Goal: Task Accomplishment & Management: Manage account settings

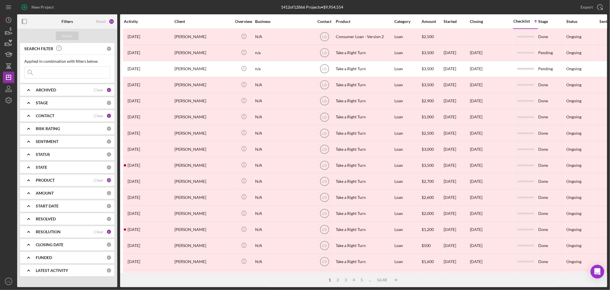
click at [60, 70] on input at bounding box center [67, 72] width 85 height 11
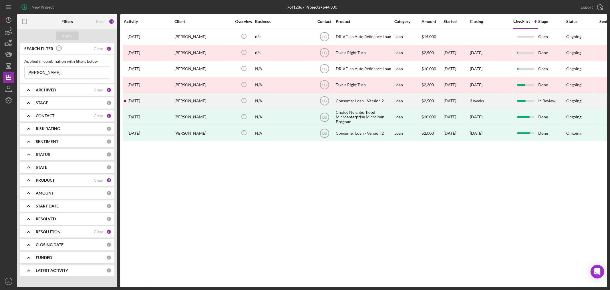
type input "[PERSON_NAME]"
click at [193, 94] on div "[PERSON_NAME]" at bounding box center [203, 100] width 57 height 15
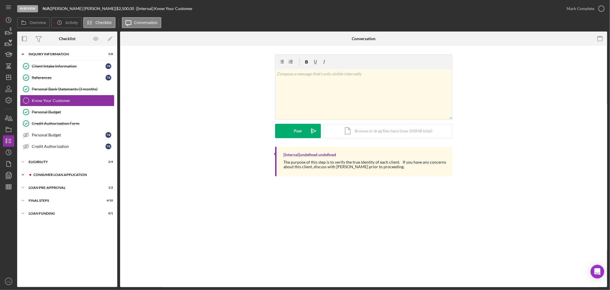
click at [96, 179] on div "Icon/Expander Consumer Loan Application 5 / 9" at bounding box center [67, 174] width 100 height 11
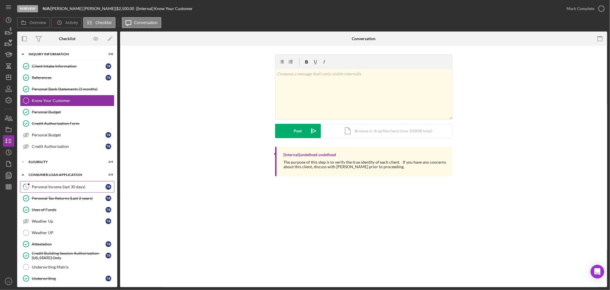
click at [67, 188] on div "Personal Income (last 30 days)" at bounding box center [69, 186] width 74 height 5
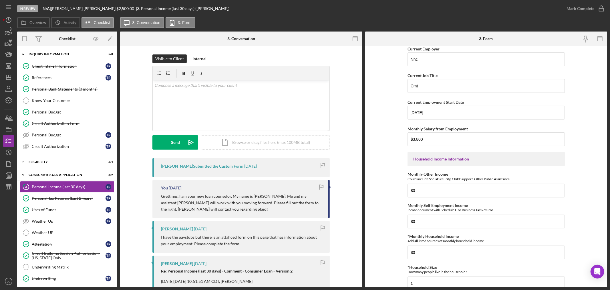
scroll to position [159, 0]
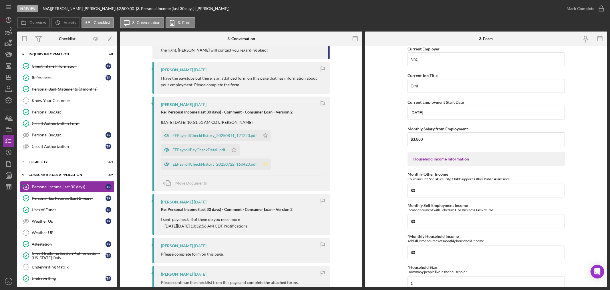
click at [261, 165] on icon "Icon/Star" at bounding box center [265, 163] width 11 height 11
click at [230, 150] on icon "Icon/Star" at bounding box center [233, 149] width 11 height 11
click at [262, 136] on icon "Icon/Star" at bounding box center [265, 135] width 11 height 11
click at [195, 131] on div "EEPayrollCheckHistory_20250811_121223.pdf" at bounding box center [210, 135] width 99 height 11
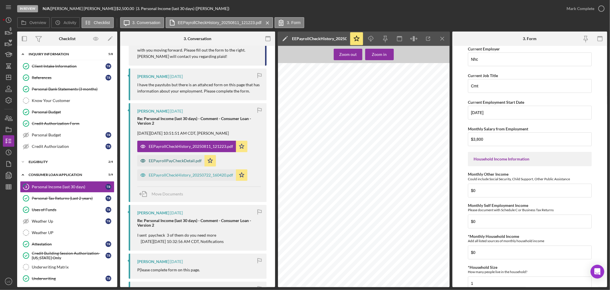
click at [182, 161] on div "EEPayrollPayCheckDetail.pdf" at bounding box center [175, 160] width 53 height 5
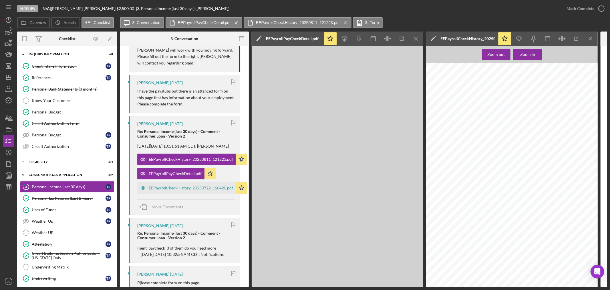
scroll to position [164, 0]
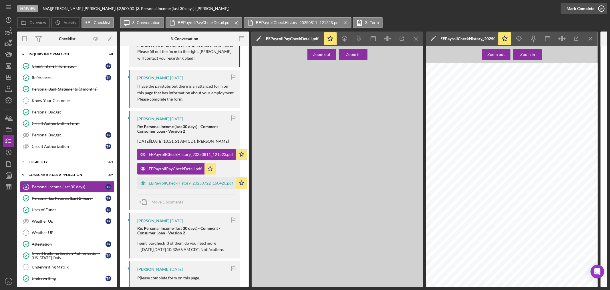
click at [568, 10] on div "Mark Complete" at bounding box center [581, 8] width 28 height 11
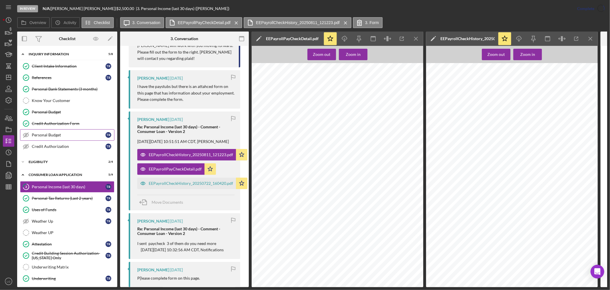
scroll to position [118, 0]
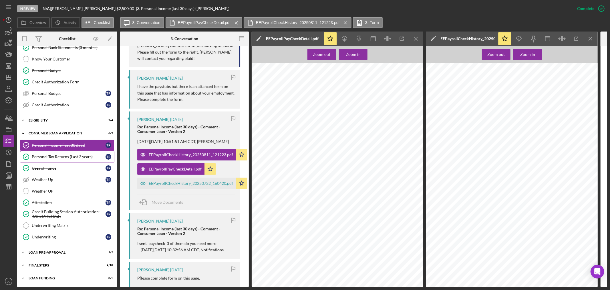
click at [67, 154] on div "Personal Tax Returns (Last 2 years)" at bounding box center [69, 156] width 74 height 5
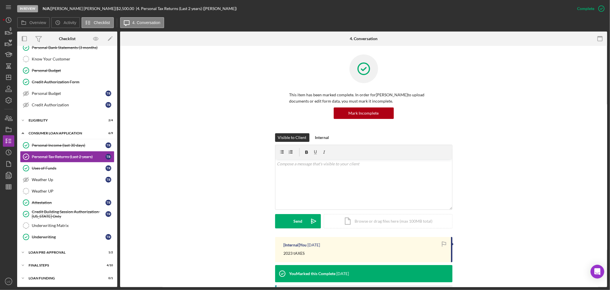
scroll to position [127, 0]
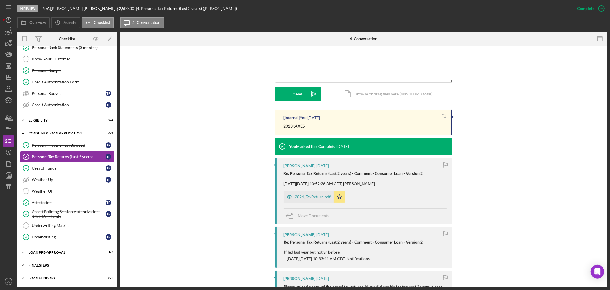
click at [86, 270] on div "Icon/Expander FINAL STEPS 4 / 10" at bounding box center [67, 264] width 100 height 11
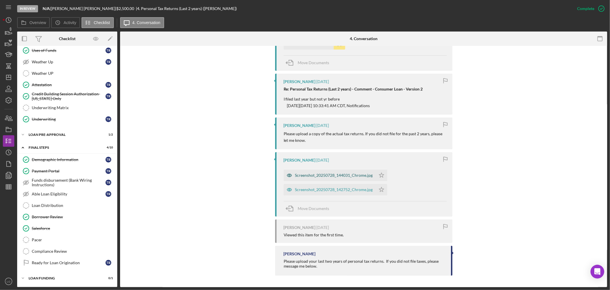
scroll to position [185, 0]
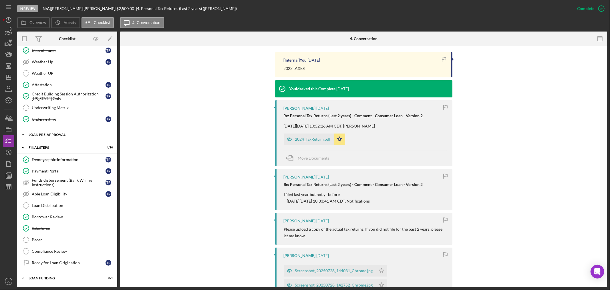
click at [94, 136] on div "Icon/Expander Loan Pre-Approval 1 / 2" at bounding box center [67, 134] width 100 height 11
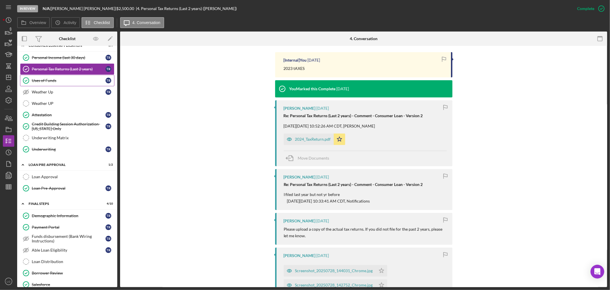
scroll to position [33, 0]
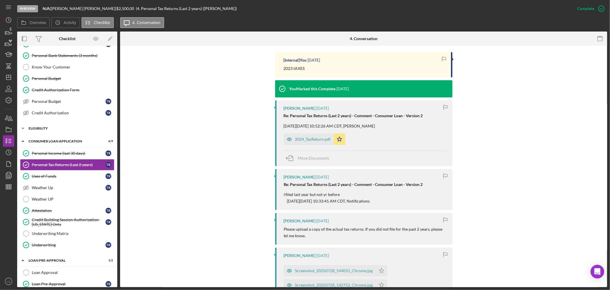
click at [59, 129] on div "Eligibility" at bounding box center [70, 128] width 82 height 3
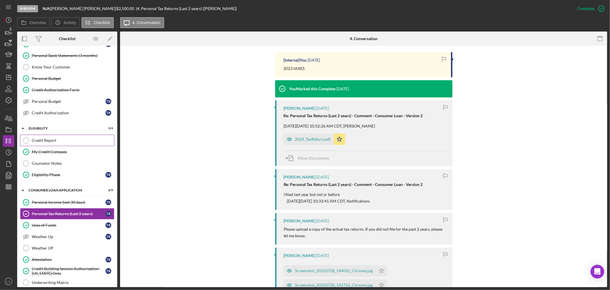
click at [55, 145] on link "Credit Report Credit Report" at bounding box center [67, 140] width 94 height 11
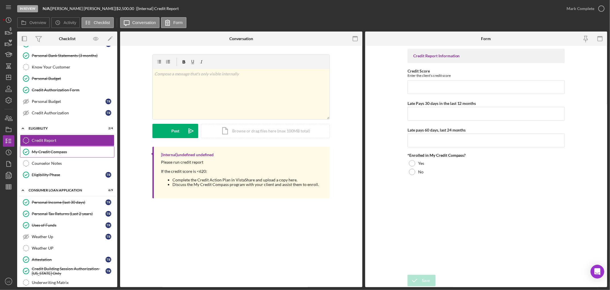
click at [36, 153] on div "My Credit Compass" at bounding box center [73, 151] width 82 height 5
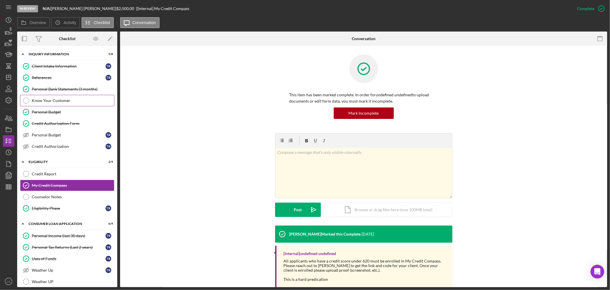
click at [67, 99] on div "Know Your Customer" at bounding box center [73, 100] width 82 height 5
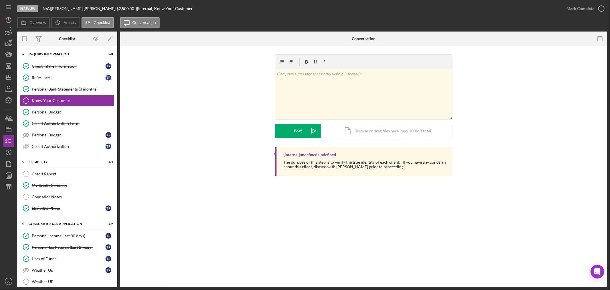
click at [217, 139] on div "v Color teal Color pink Remove color Add row above Add row below Add column bef…" at bounding box center [364, 100] width 470 height 92
click at [8, 75] on polygon "button" at bounding box center [8, 77] width 5 height 5
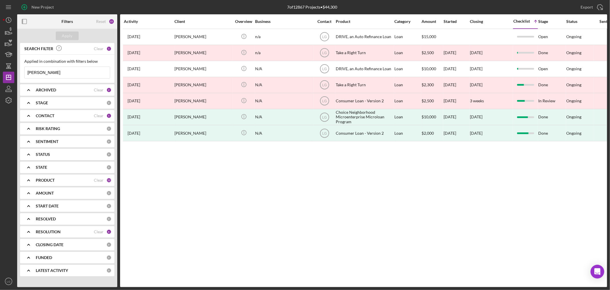
click at [52, 72] on input "[PERSON_NAME]" at bounding box center [67, 72] width 85 height 11
click at [75, 92] on div "ARCHIVED" at bounding box center [65, 90] width 58 height 5
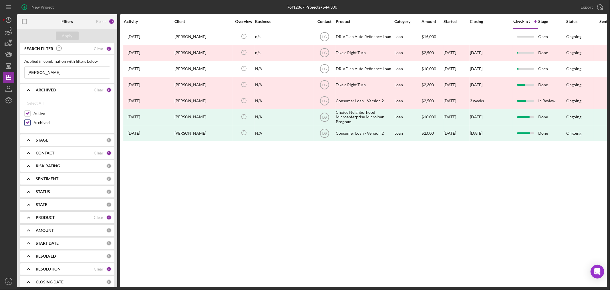
click at [27, 120] on input "Archived" at bounding box center [28, 123] width 6 height 6
checkbox input "false"
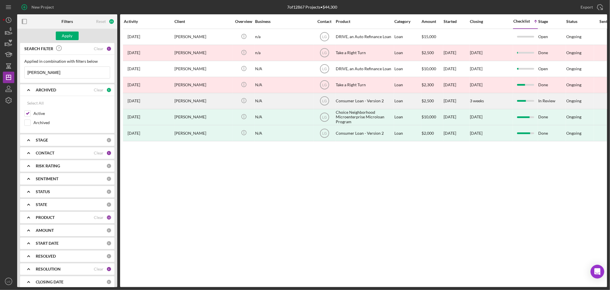
click at [140, 101] on time "[DATE]" at bounding box center [134, 100] width 13 height 5
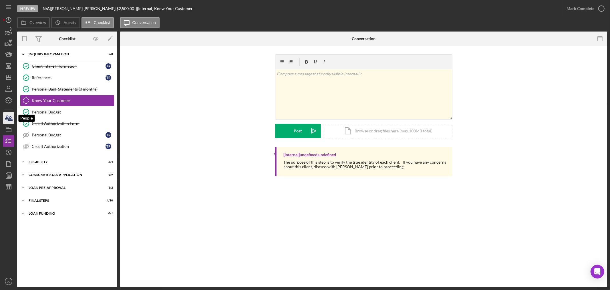
click at [8, 115] on icon "button" at bounding box center [8, 118] width 14 height 14
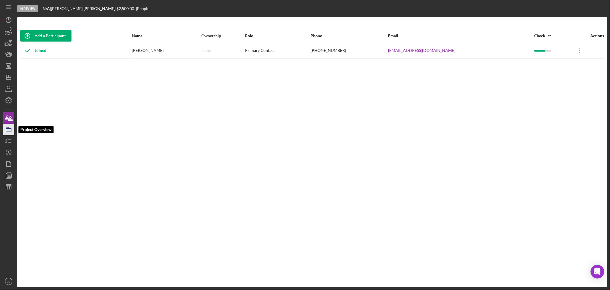
click at [6, 132] on rect "button" at bounding box center [8, 129] width 5 height 3
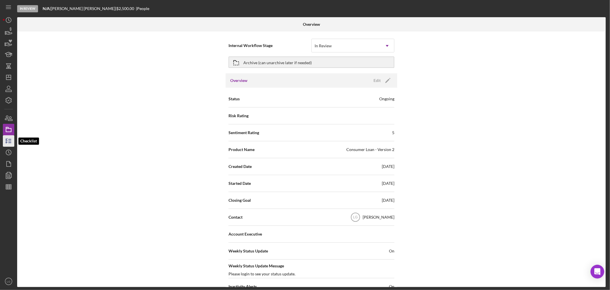
click at [9, 145] on icon "button" at bounding box center [8, 141] width 14 height 14
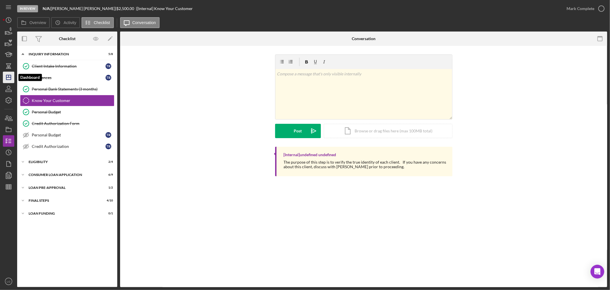
click at [5, 77] on icon "Icon/Dashboard" at bounding box center [8, 77] width 14 height 14
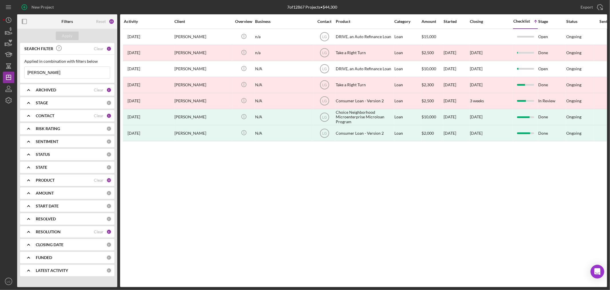
click at [61, 94] on div "ARCHIVED Clear 2" at bounding box center [74, 89] width 76 height 11
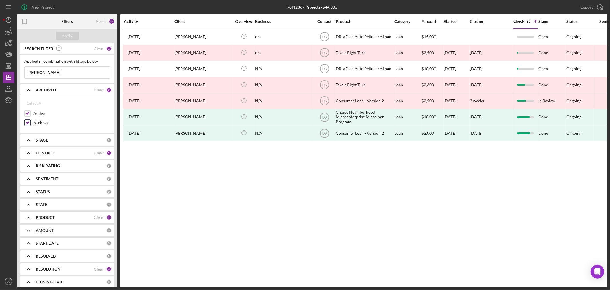
click at [29, 122] on input "Archived" at bounding box center [28, 123] width 6 height 6
checkbox input "false"
click at [64, 39] on div "Apply" at bounding box center [67, 36] width 100 height 14
click at [64, 36] on div "Apply" at bounding box center [67, 35] width 11 height 9
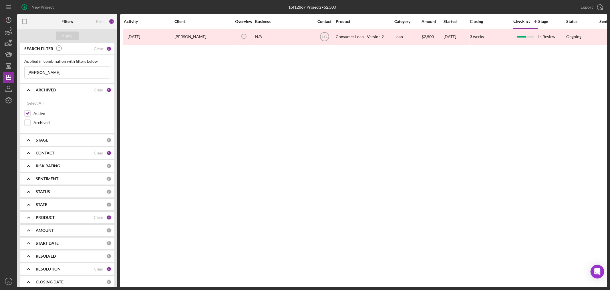
drag, startPoint x: 54, startPoint y: 70, endPoint x: 0, endPoint y: 72, distance: 54.4
click at [0, 72] on div "New Project 1 of 12867 Projects • $2,500 [PERSON_NAME] Export Icon/Export Filte…" at bounding box center [305, 145] width 610 height 290
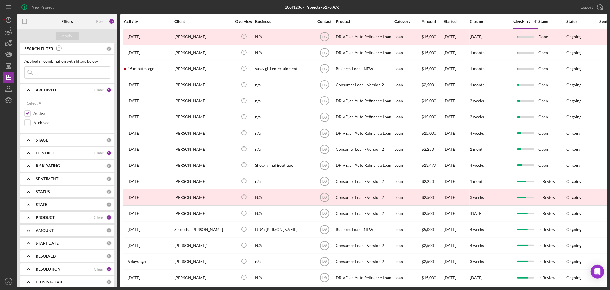
click at [92, 218] on div "PRODUCT" at bounding box center [65, 217] width 58 height 5
click at [521, 22] on div "Checklist" at bounding box center [522, 21] width 17 height 5
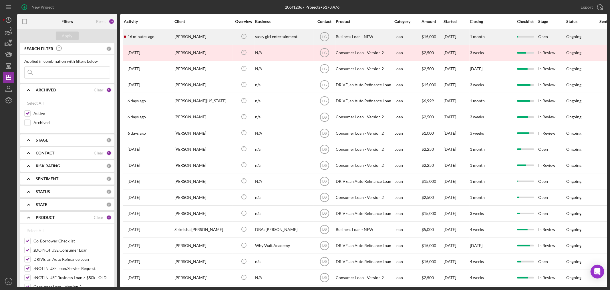
click at [208, 37] on div "[PERSON_NAME]" at bounding box center [203, 36] width 57 height 15
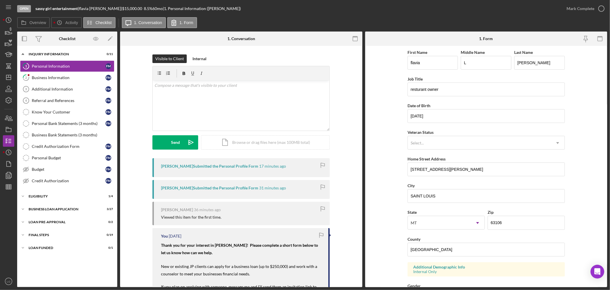
scroll to position [142, 0]
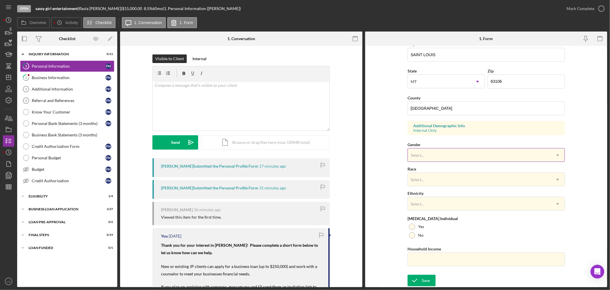
click at [424, 159] on div "Select..." at bounding box center [479, 155] width 143 height 13
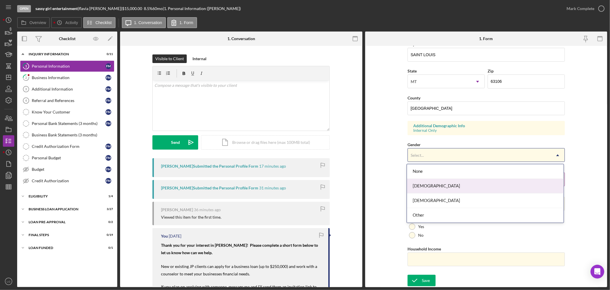
drag, startPoint x: 428, startPoint y: 187, endPoint x: 425, endPoint y: 184, distance: 4.3
click at [428, 187] on div "[DEMOGRAPHIC_DATA]" at bounding box center [485, 186] width 157 height 15
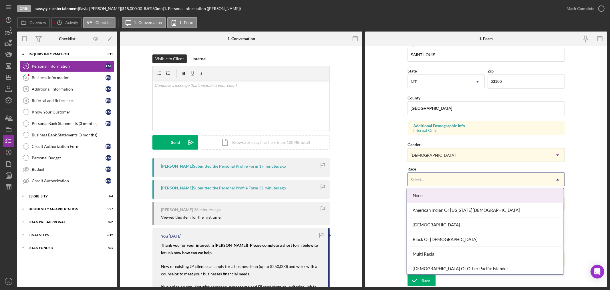
click at [418, 173] on div "Select..." at bounding box center [479, 179] width 143 height 13
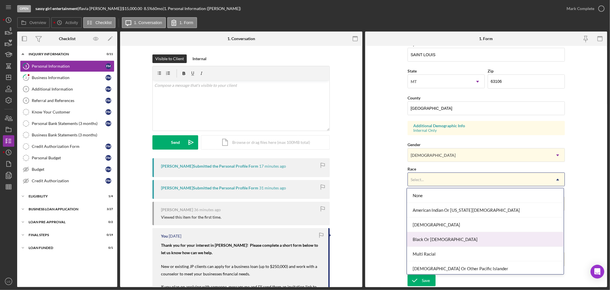
click at [428, 239] on div "Black Or [DEMOGRAPHIC_DATA]" at bounding box center [485, 239] width 157 height 15
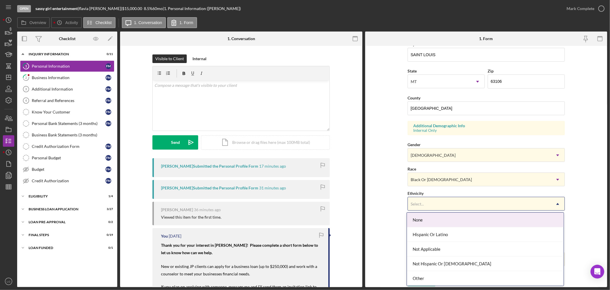
click at [425, 197] on div "Select..." at bounding box center [479, 203] width 143 height 13
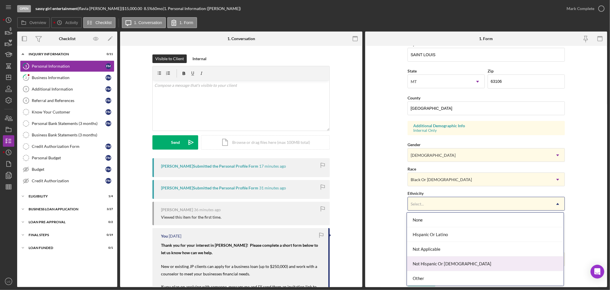
click at [431, 257] on div "Not Hispanic Or [DEMOGRAPHIC_DATA]" at bounding box center [485, 263] width 157 height 15
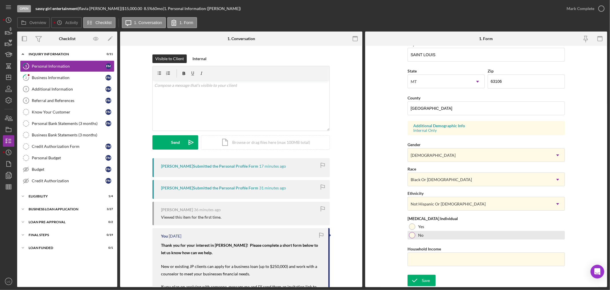
click at [422, 238] on div "No" at bounding box center [486, 235] width 157 height 9
click at [412, 226] on div at bounding box center [412, 226] width 6 height 6
click at [429, 278] on button "Save" at bounding box center [422, 279] width 28 height 11
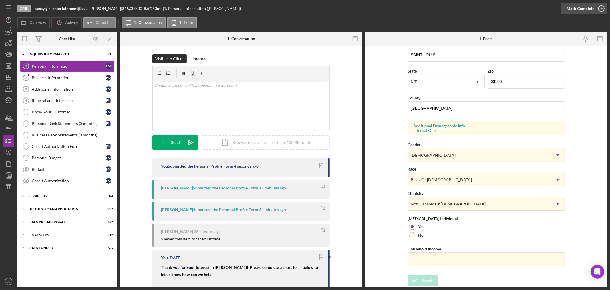
click at [575, 7] on div "Mark Complete" at bounding box center [581, 8] width 28 height 11
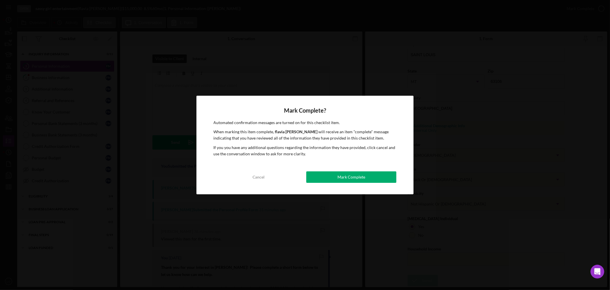
drag, startPoint x: 367, startPoint y: 179, endPoint x: 323, endPoint y: 172, distance: 44.5
click at [365, 177] on button "Mark Complete" at bounding box center [352, 176] width 90 height 11
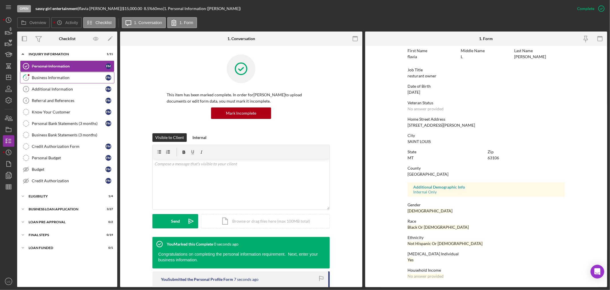
scroll to position [26, 0]
click at [50, 78] on div "Business Information" at bounding box center [69, 77] width 74 height 5
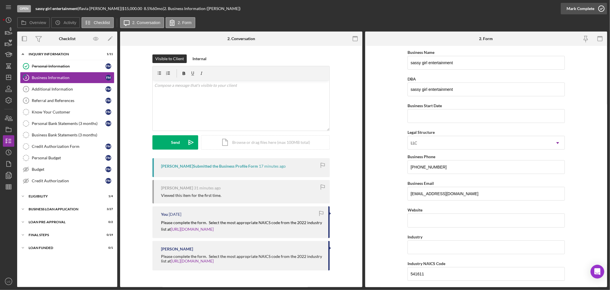
click at [573, 7] on div "Mark Complete" at bounding box center [581, 8] width 28 height 11
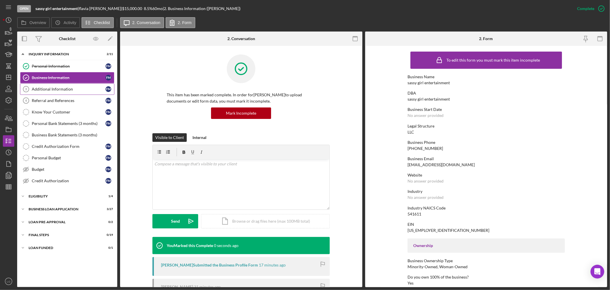
click at [50, 92] on link "Additional Information 3 Additional Information f m" at bounding box center [67, 88] width 94 height 11
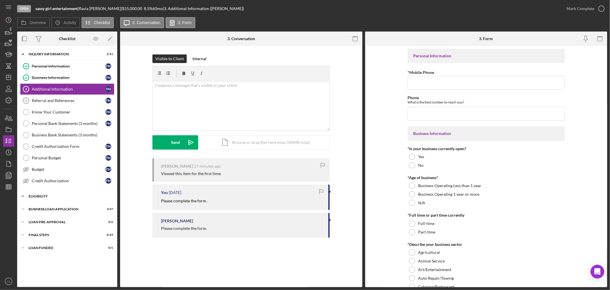
click at [92, 199] on div "Icon/Expander ELIGIBILITY 1 / 4" at bounding box center [67, 195] width 100 height 11
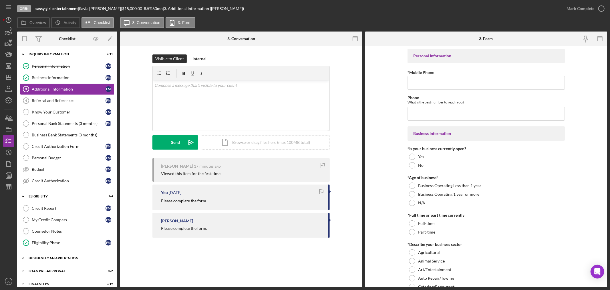
click at [84, 264] on div "Icon/Expander BUSINESS LOAN APPLICATION 3 / 27" at bounding box center [67, 257] width 100 height 11
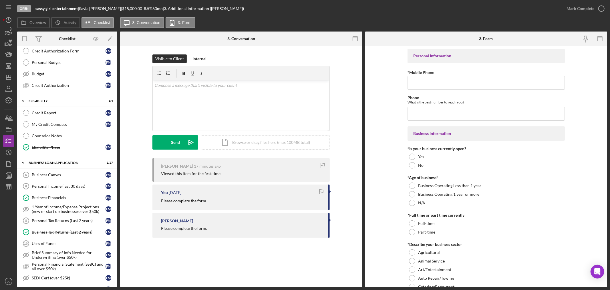
scroll to position [222, 0]
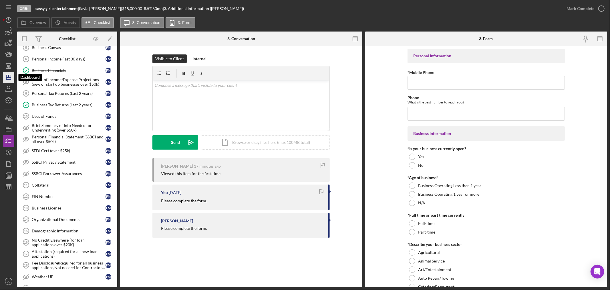
click at [4, 78] on icon "Icon/Dashboard" at bounding box center [8, 77] width 14 height 14
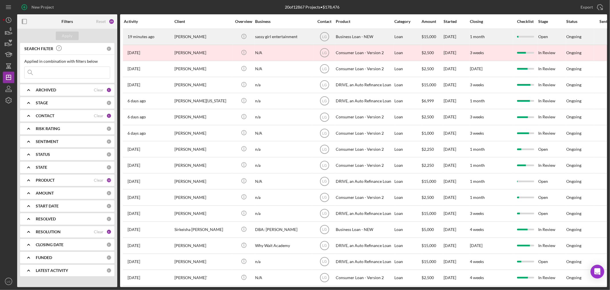
click at [196, 33] on div "[PERSON_NAME]" at bounding box center [203, 36] width 57 height 15
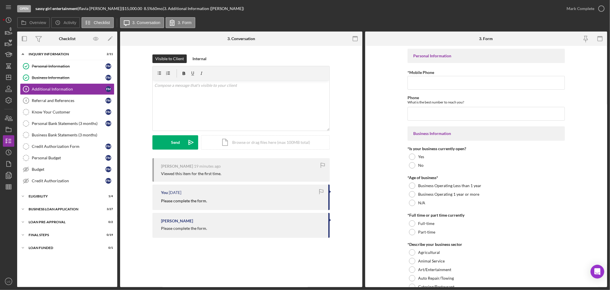
click at [52, 215] on div "Icon/Expander BUSINESS LOAN APPLICATION 3 / 27" at bounding box center [67, 208] width 100 height 11
click at [61, 211] on div "Icon/Expander BUSINESS LOAN APPLICATION 3 / 27" at bounding box center [67, 208] width 100 height 11
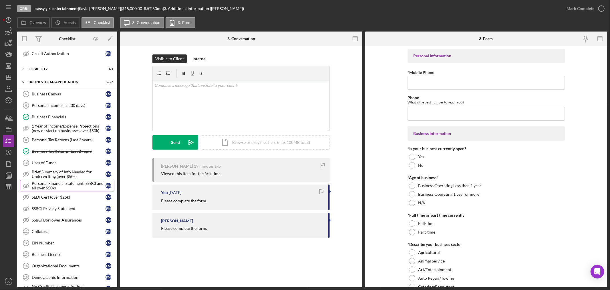
scroll to position [254, 0]
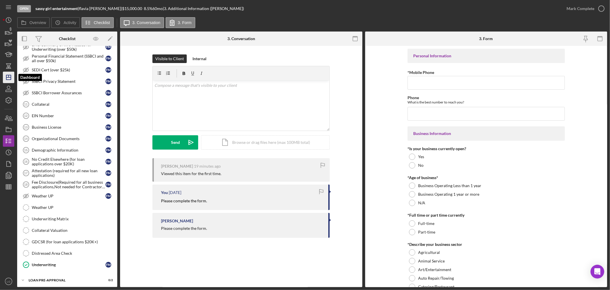
click at [8, 79] on icon "Icon/Dashboard" at bounding box center [8, 77] width 14 height 14
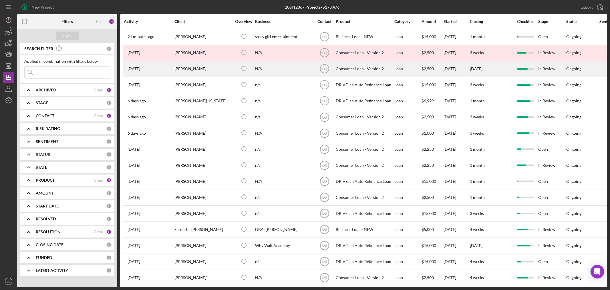
click at [197, 71] on div "[PERSON_NAME]" at bounding box center [203, 68] width 57 height 15
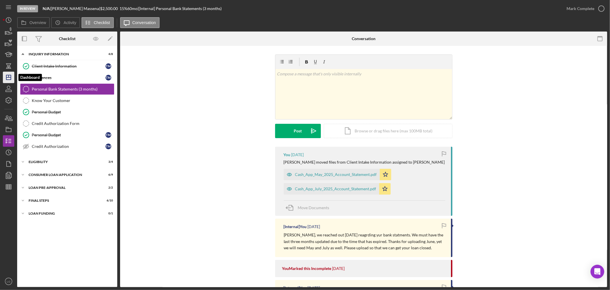
click at [9, 76] on icon "Icon/Dashboard" at bounding box center [8, 77] width 14 height 14
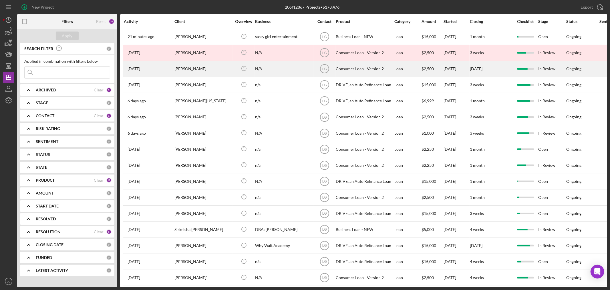
click at [226, 71] on div "[PERSON_NAME]" at bounding box center [203, 68] width 57 height 15
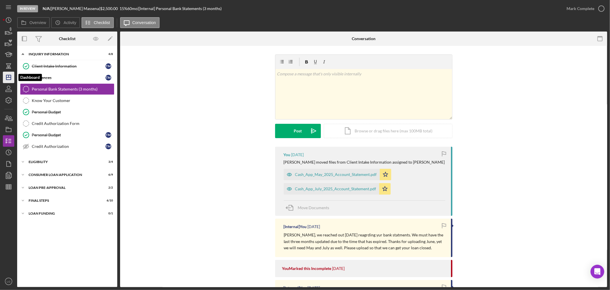
click at [9, 81] on icon "Icon/Dashboard" at bounding box center [8, 77] width 14 height 14
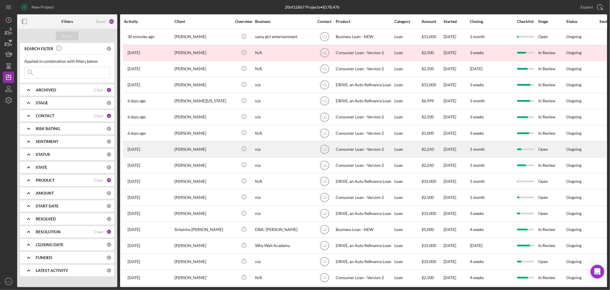
click at [180, 150] on div "[PERSON_NAME]" at bounding box center [203, 148] width 57 height 15
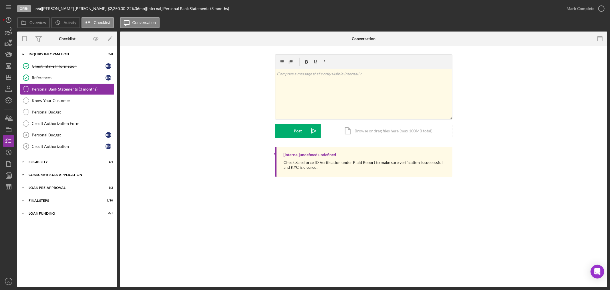
click at [83, 173] on div "Consumer Loan Application" at bounding box center [70, 174] width 82 height 3
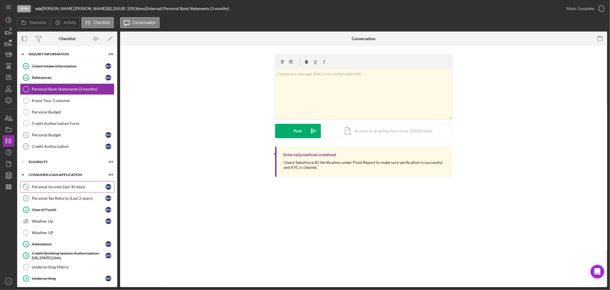
click at [54, 187] on div "Personal Income (last 30 days)" at bounding box center [69, 186] width 74 height 5
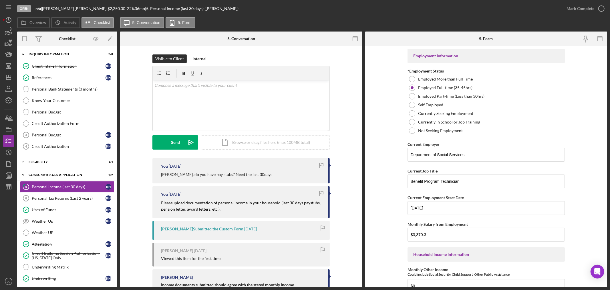
scroll to position [69, 0]
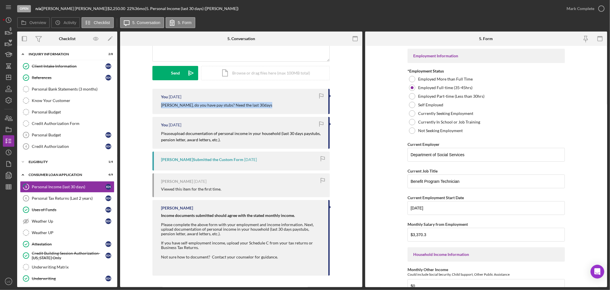
drag, startPoint x: 265, startPoint y: 105, endPoint x: 164, endPoint y: 109, distance: 101.4
click at [153, 110] on div "You [DATE] [PERSON_NAME], do you have pay stubs? Need the last 30days" at bounding box center [241, 101] width 177 height 25
click at [9, 121] on icon "button" at bounding box center [8, 118] width 14 height 14
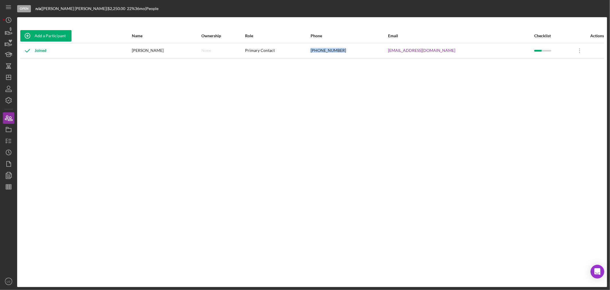
drag, startPoint x: 381, startPoint y: 48, endPoint x: 345, endPoint y: 48, distance: 36.1
click at [345, 48] on tr "Joined [PERSON_NAME] None Primary Contact [PHONE_NUMBER] [EMAIL_ADDRESS][DOMAIN…" at bounding box center [312, 50] width 585 height 15
drag, startPoint x: 469, startPoint y: 50, endPoint x: 421, endPoint y: 50, distance: 47.2
click at [421, 50] on tr "Joined [PERSON_NAME] None Primary Contact [PHONE_NUMBER] [EMAIL_ADDRESS][DOMAIN…" at bounding box center [312, 50] width 585 height 15
click at [7, 129] on icon "button" at bounding box center [8, 129] width 14 height 14
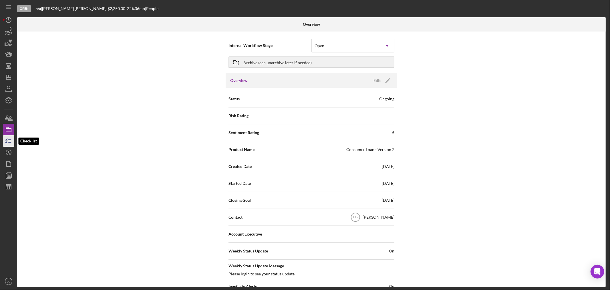
click at [6, 141] on polyline "button" at bounding box center [6, 140] width 1 height 1
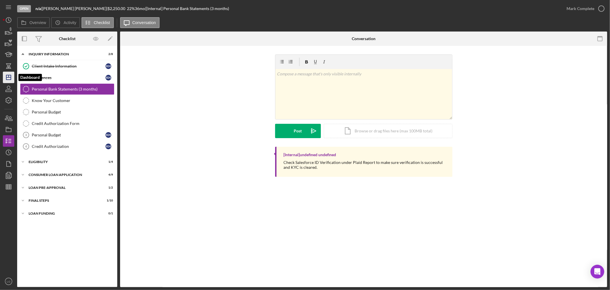
click at [11, 78] on polygon "button" at bounding box center [8, 77] width 5 height 5
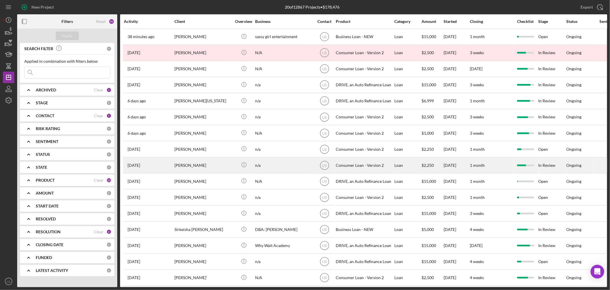
click at [179, 167] on div "[PERSON_NAME]" at bounding box center [203, 164] width 57 height 15
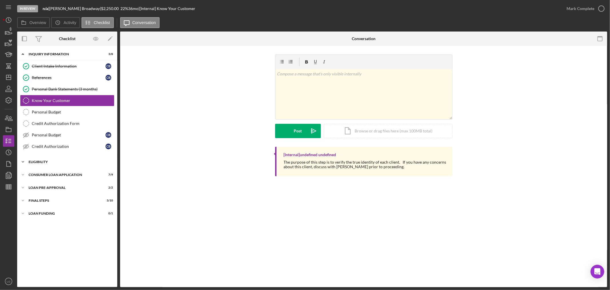
click at [56, 163] on div "Eligibility" at bounding box center [70, 161] width 82 height 3
click at [48, 192] on link "Counselor Notes Counselor Notes" at bounding box center [67, 196] width 94 height 11
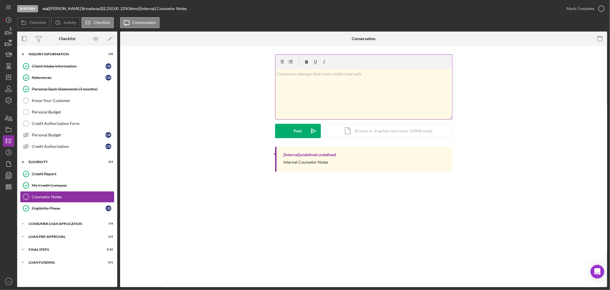
click at [336, 99] on div "v Color teal Color pink Remove color Add row above Add row below Add column bef…" at bounding box center [364, 94] width 177 height 50
click at [308, 131] on icon "Icon/icon-invite-send" at bounding box center [314, 131] width 14 height 14
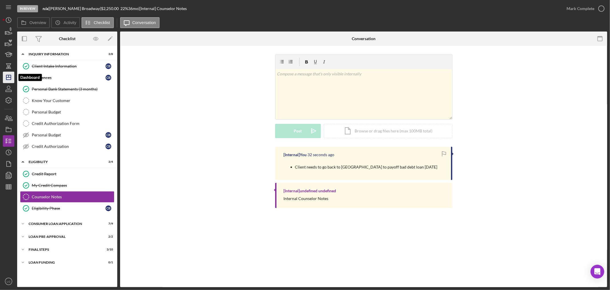
click at [9, 80] on icon "Icon/Dashboard" at bounding box center [8, 77] width 14 height 14
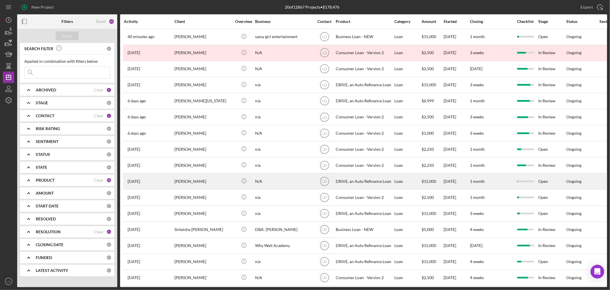
click at [193, 183] on div "[PERSON_NAME]" at bounding box center [203, 180] width 57 height 15
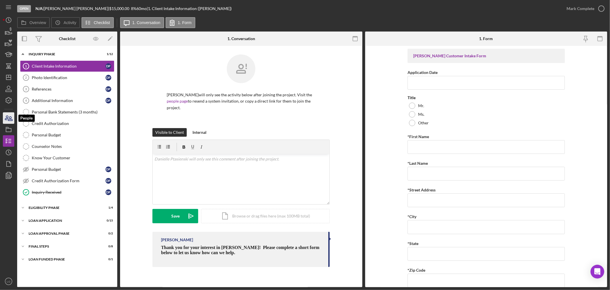
click at [4, 115] on icon "button" at bounding box center [8, 118] width 14 height 14
